Goal: Information Seeking & Learning: Learn about a topic

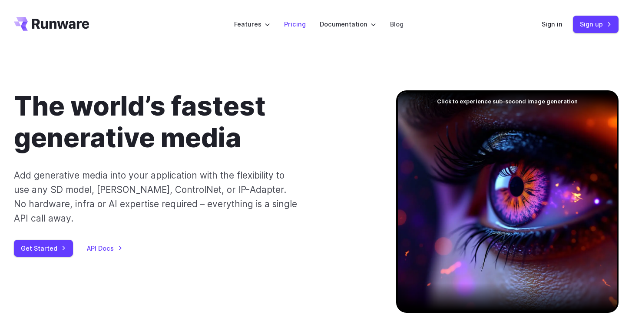
click at [304, 24] on link "Pricing" at bounding box center [295, 24] width 22 height 10
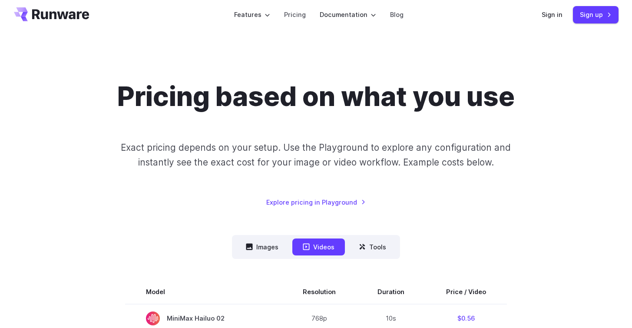
scroll to position [23, 0]
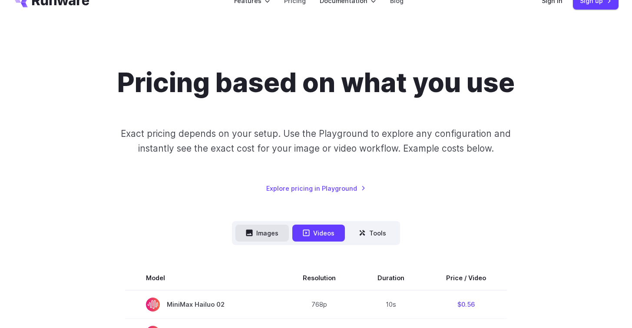
click at [269, 234] on button "Images" at bounding box center [262, 233] width 53 height 17
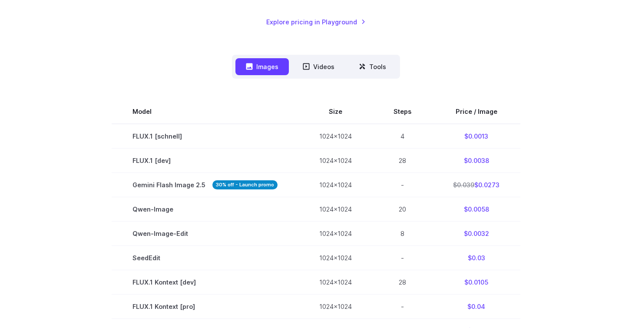
scroll to position [190, 0]
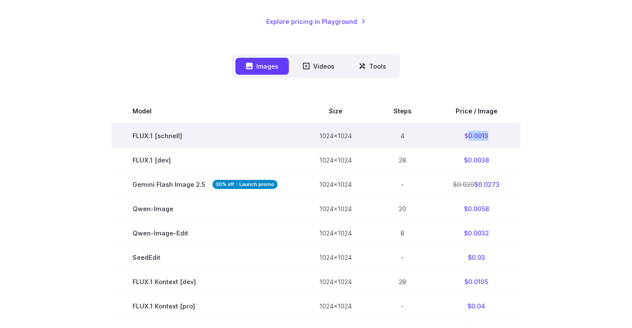
drag, startPoint x: 468, startPoint y: 137, endPoint x: 510, endPoint y: 136, distance: 42.6
click at [510, 136] on td "$0.0013" at bounding box center [476, 135] width 88 height 25
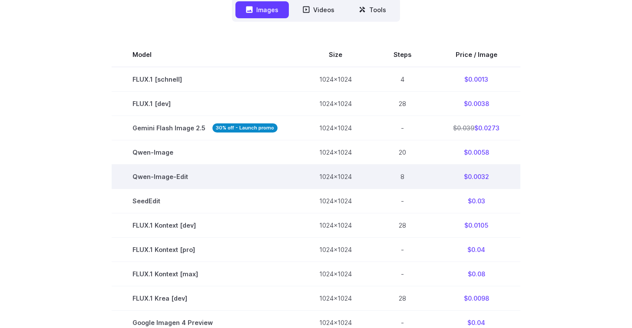
scroll to position [0, 0]
